Goal: Information Seeking & Learning: Learn about a topic

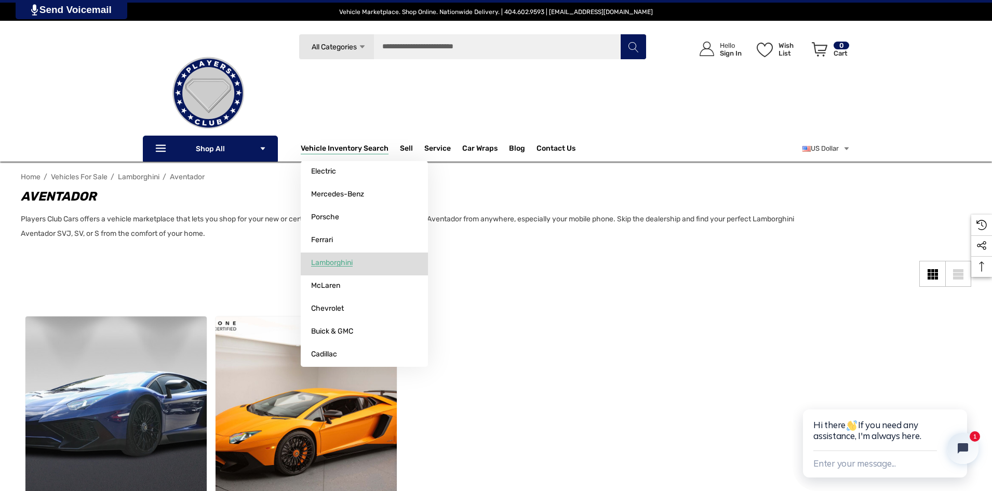
click at [331, 266] on span "Lamborghini" at bounding box center [332, 262] width 42 height 9
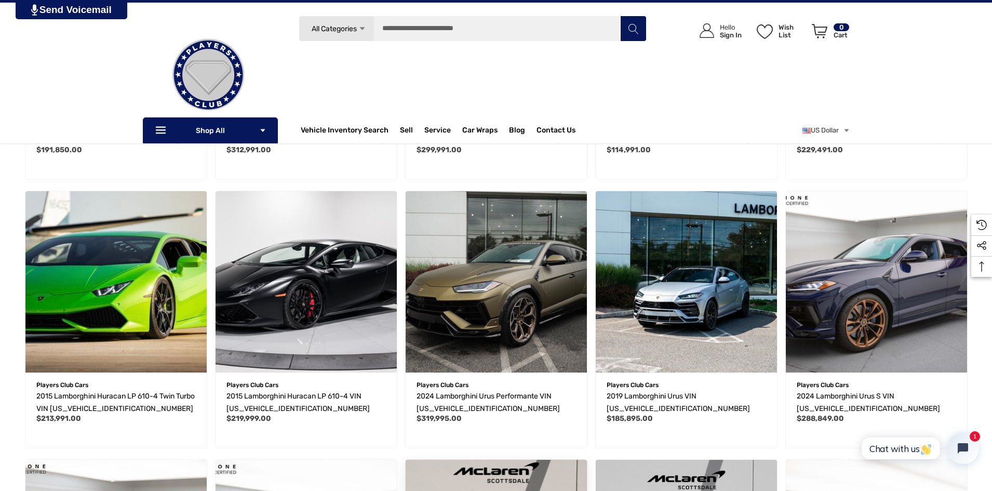
scroll to position [415, 0]
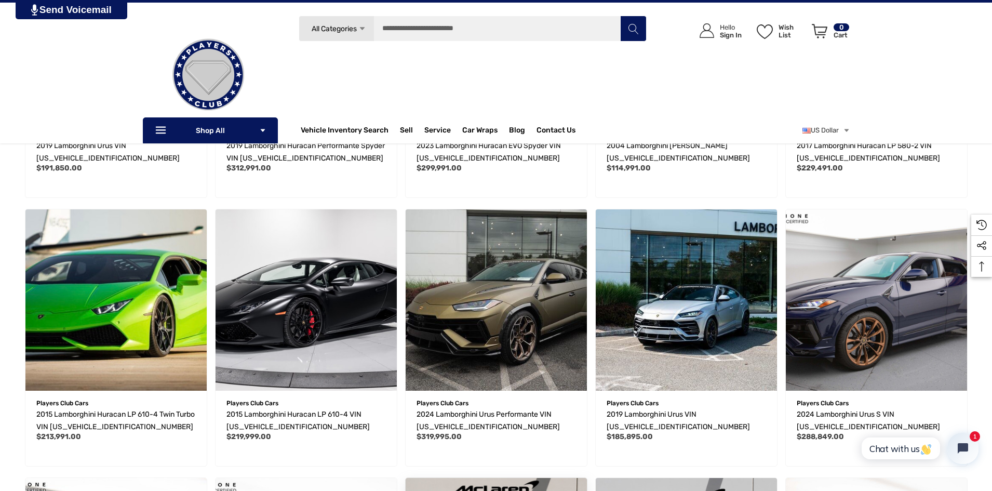
click at [473, 292] on img "2024 Lamborghini Urus Performante VIN ZPBUC3ZL9RLA30173,$319,995.00\a" at bounding box center [496, 299] width 181 height 181
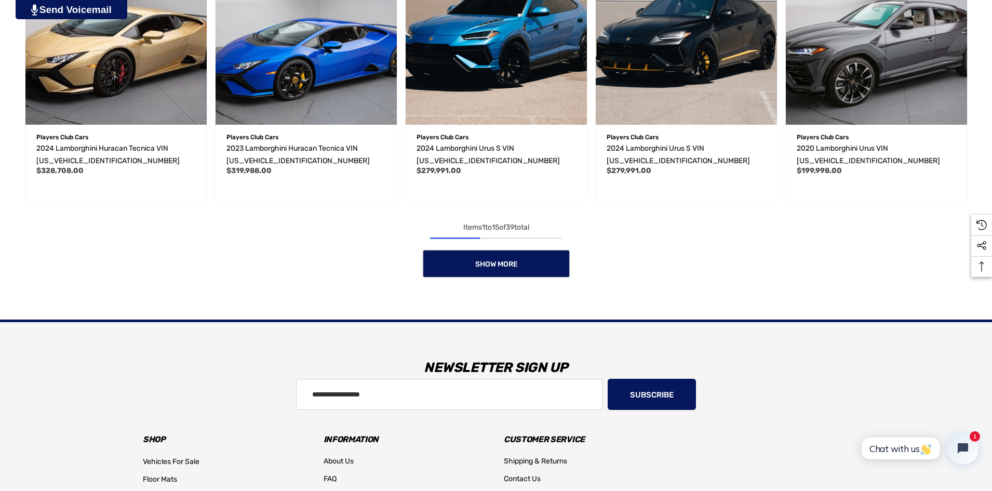
scroll to position [1096, 0]
